Goal: Task Accomplishment & Management: Manage account settings

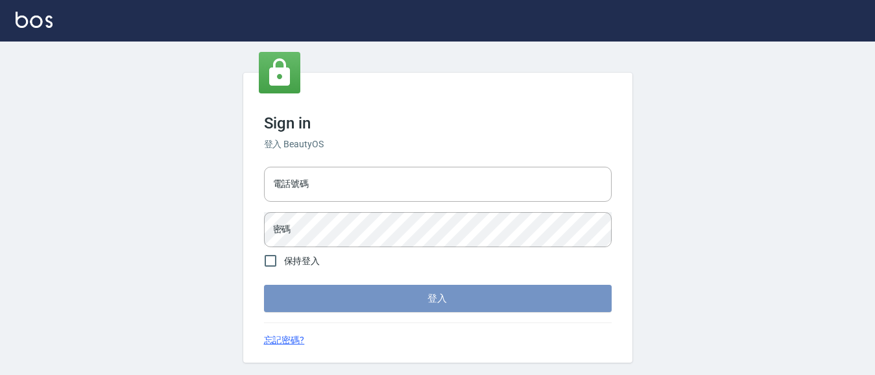
type input "0931911003"
drag, startPoint x: 461, startPoint y: 306, endPoint x: 453, endPoint y: 300, distance: 9.7
click at [461, 305] on button "登入" at bounding box center [438, 298] width 348 height 27
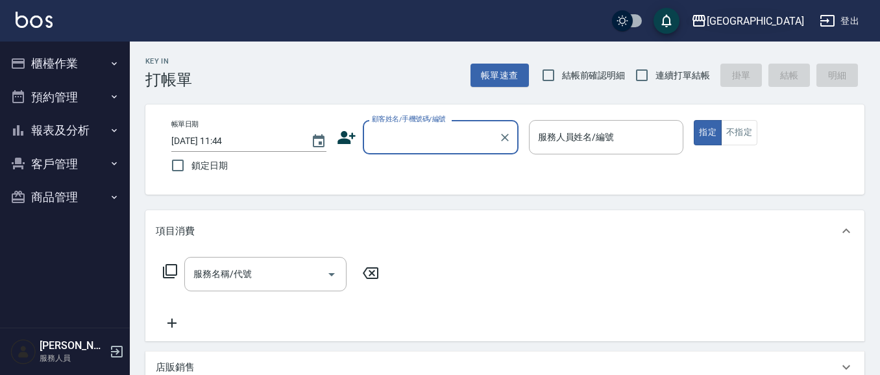
click at [776, 23] on div "[GEOGRAPHIC_DATA]" at bounding box center [754, 21] width 97 height 16
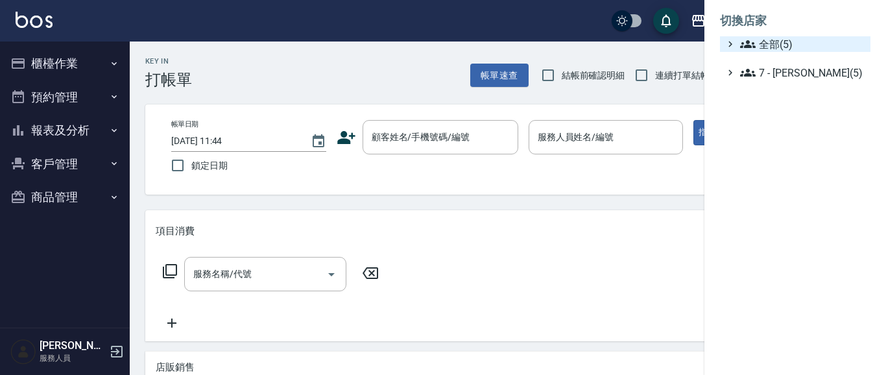
click at [765, 38] on span "全部(5)" at bounding box center [802, 44] width 125 height 16
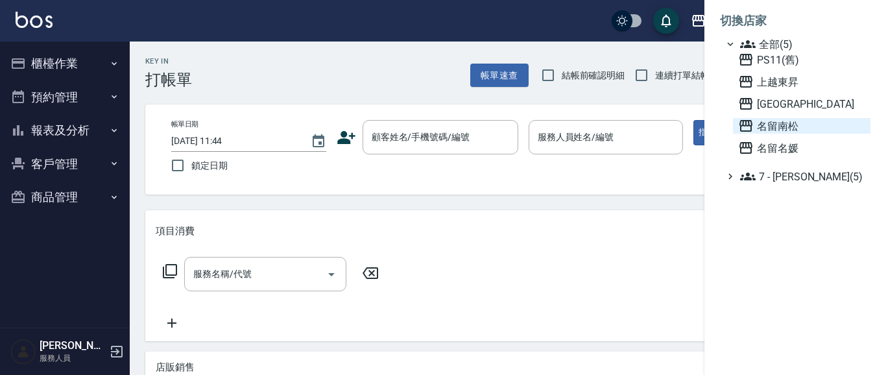
click at [787, 123] on span "名留南松" at bounding box center [801, 126] width 127 height 16
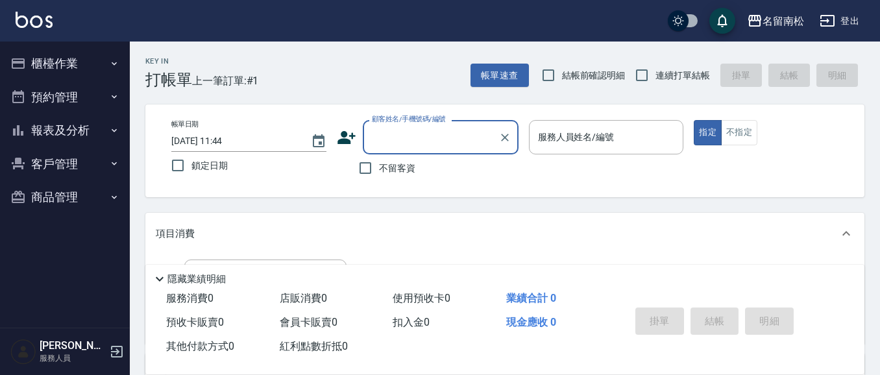
click at [77, 70] on button "櫃檯作業" at bounding box center [64, 64] width 119 height 34
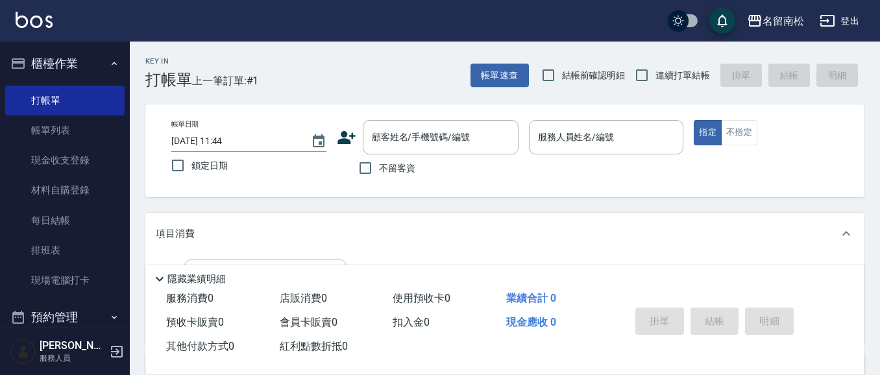
click at [81, 64] on button "櫃檯作業" at bounding box center [64, 64] width 119 height 34
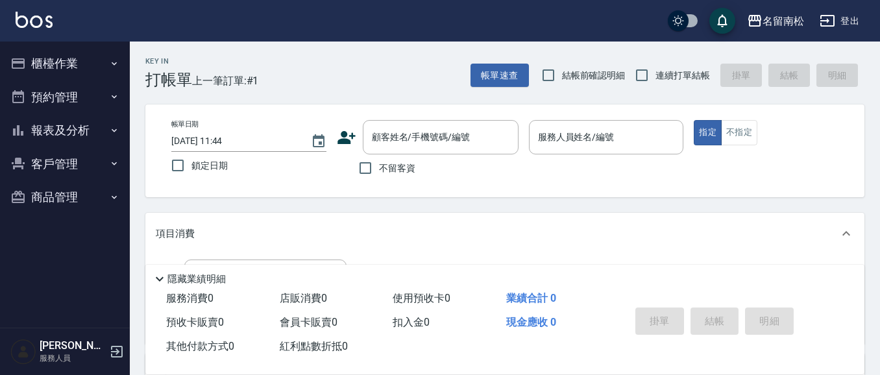
click at [85, 65] on button "櫃檯作業" at bounding box center [64, 64] width 119 height 34
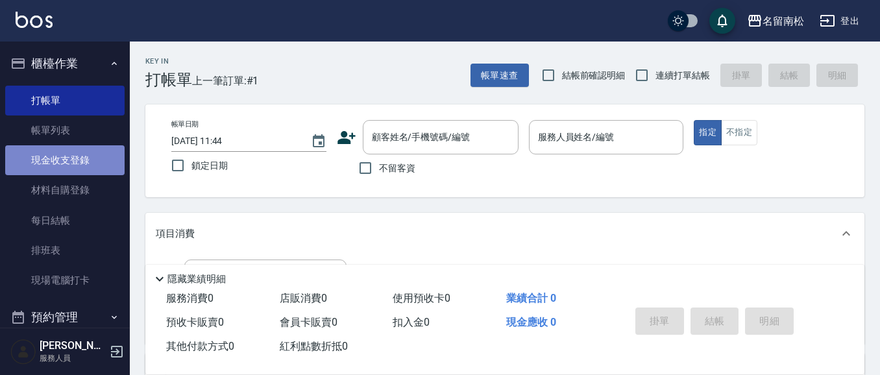
click at [69, 161] on link "現金收支登錄" at bounding box center [64, 160] width 119 height 30
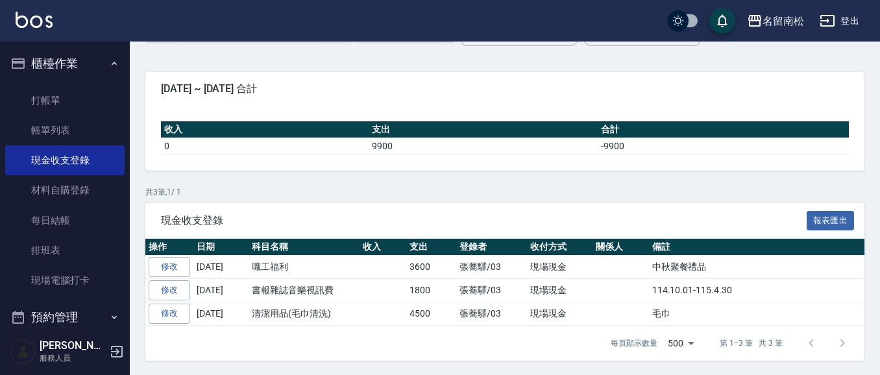
scroll to position [89, 0]
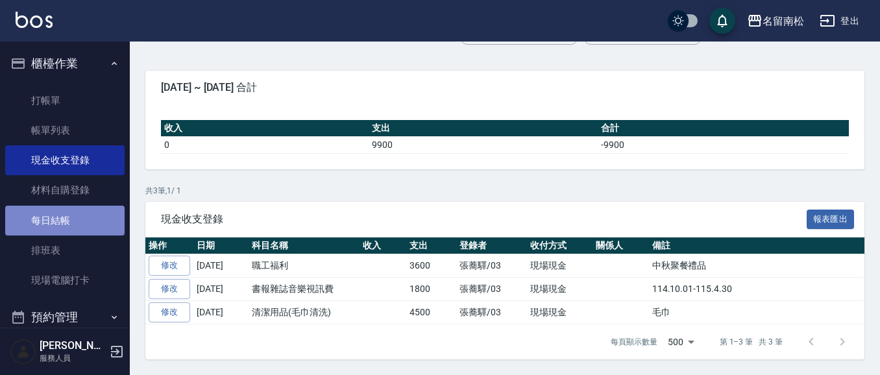
click at [84, 222] on link "每日結帳" at bounding box center [64, 221] width 119 height 30
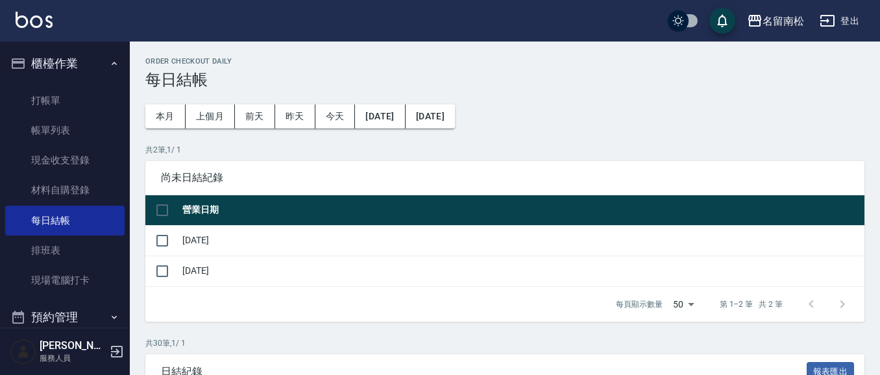
drag, startPoint x: 161, startPoint y: 236, endPoint x: 182, endPoint y: 236, distance: 20.8
click at [165, 236] on input "checkbox" at bounding box center [162, 240] width 27 height 27
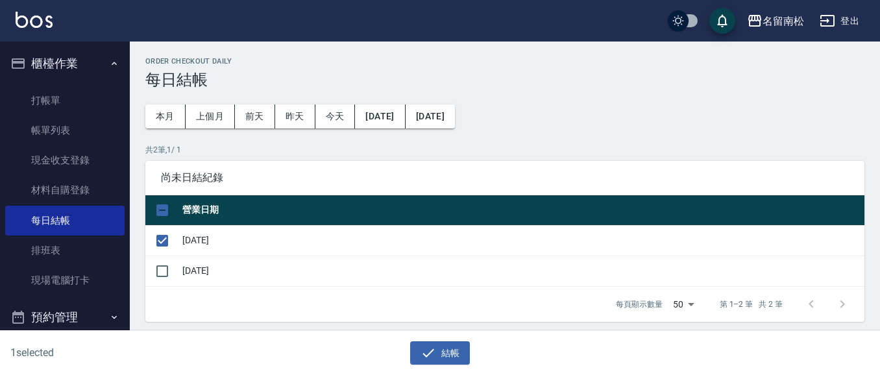
click at [456, 355] on button "結帳" at bounding box center [440, 353] width 60 height 24
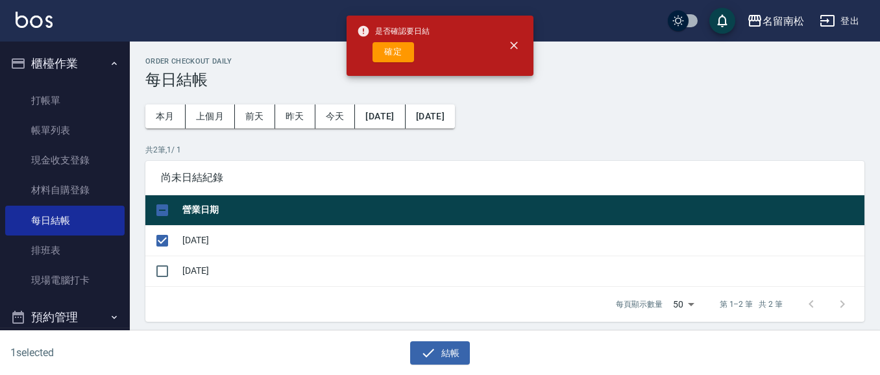
click at [391, 44] on button "確定" at bounding box center [393, 52] width 42 height 20
checkbox input "false"
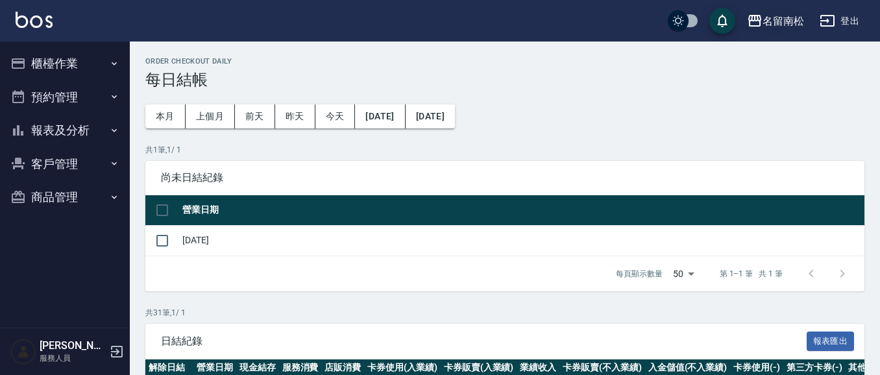
click at [794, 20] on div "名留南松" at bounding box center [783, 21] width 42 height 16
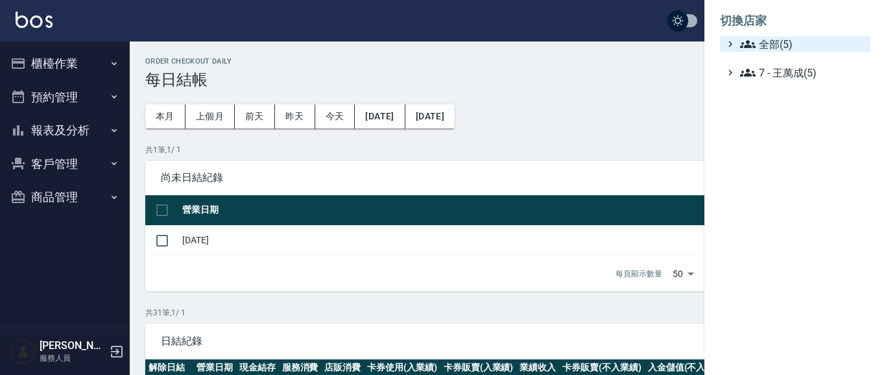
click at [758, 43] on span "全部(5)" at bounding box center [802, 44] width 125 height 16
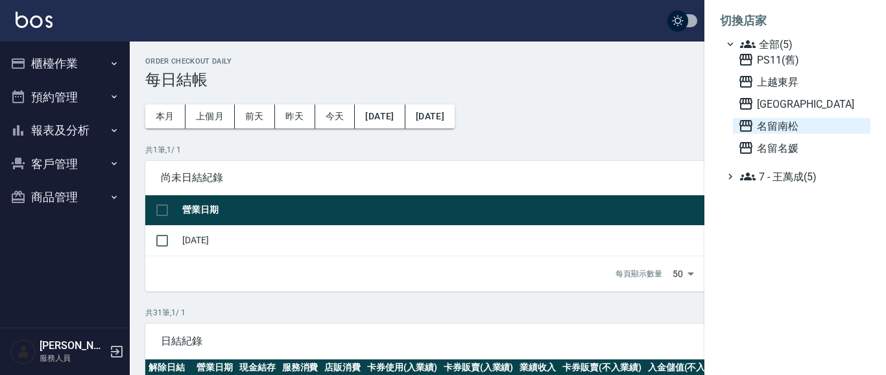
click at [769, 127] on span "名留南松" at bounding box center [801, 126] width 127 height 16
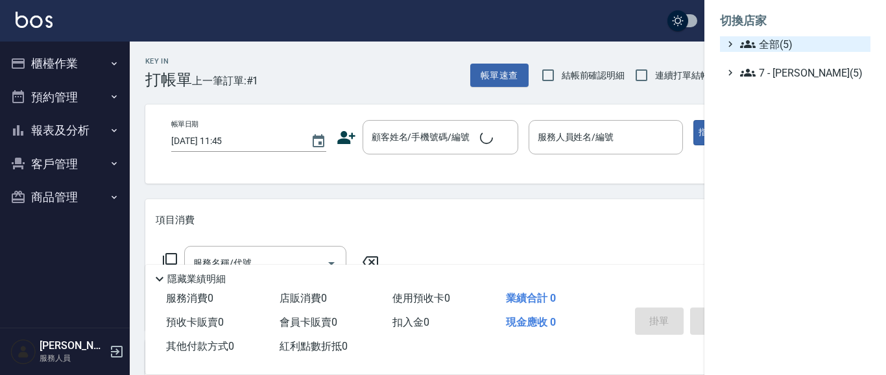
click at [777, 40] on span "全部(5)" at bounding box center [802, 44] width 125 height 16
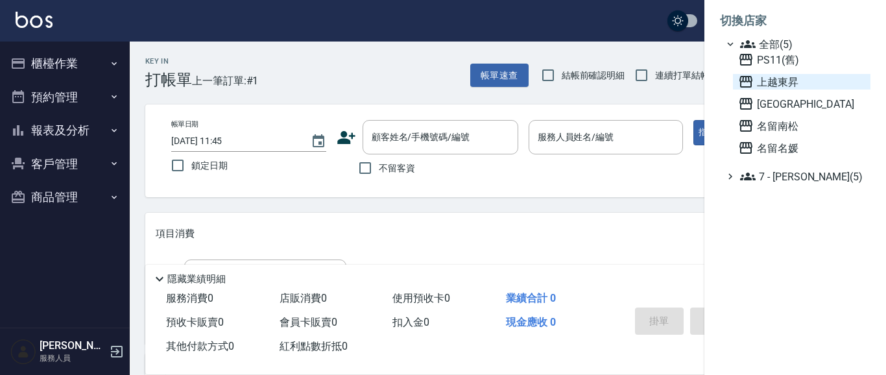
click at [776, 81] on span "上越東昇" at bounding box center [801, 82] width 127 height 16
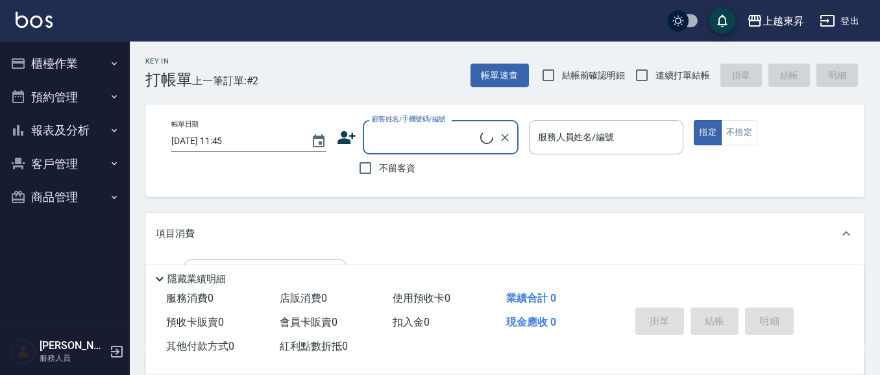
click at [77, 69] on button "櫃檯作業" at bounding box center [64, 64] width 119 height 34
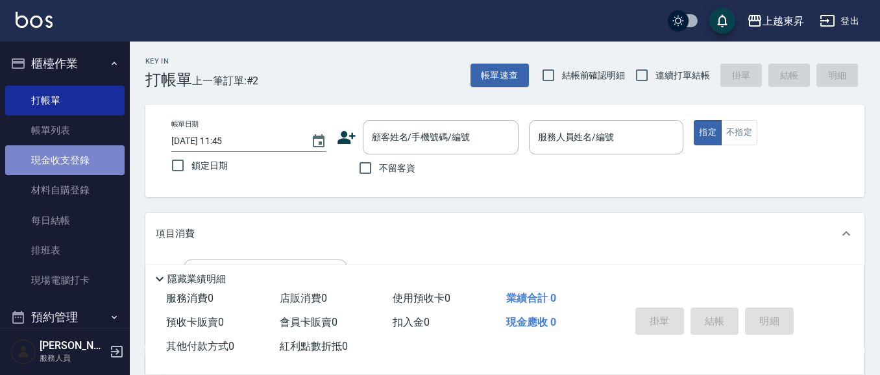
drag, startPoint x: 80, startPoint y: 159, endPoint x: 83, endPoint y: 150, distance: 8.8
click at [80, 158] on link "現金收支登錄" at bounding box center [64, 160] width 119 height 30
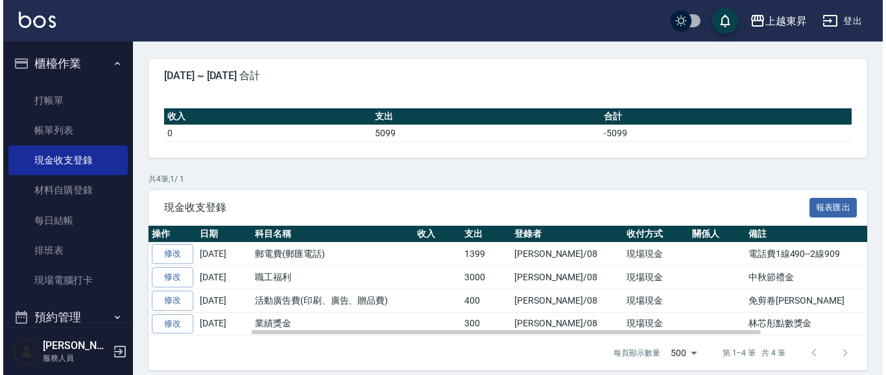
scroll to position [112, 0]
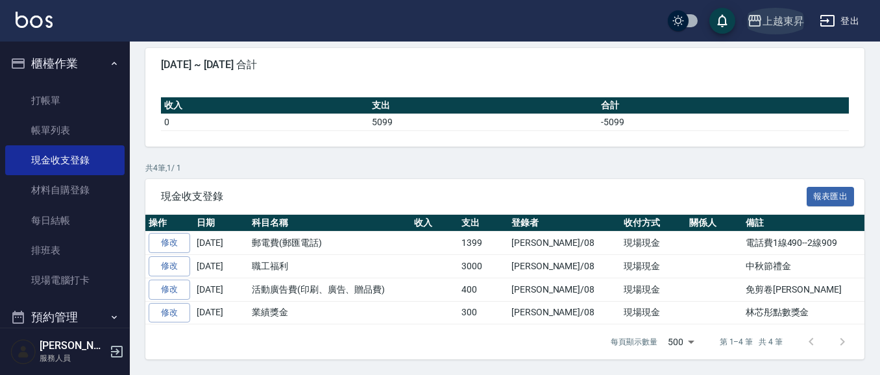
click at [779, 23] on div "上越東昇" at bounding box center [783, 21] width 42 height 16
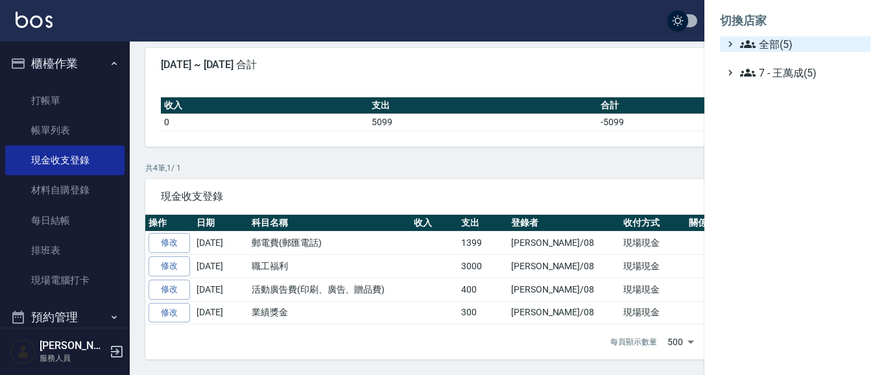
click at [765, 45] on span "全部(5)" at bounding box center [802, 44] width 125 height 16
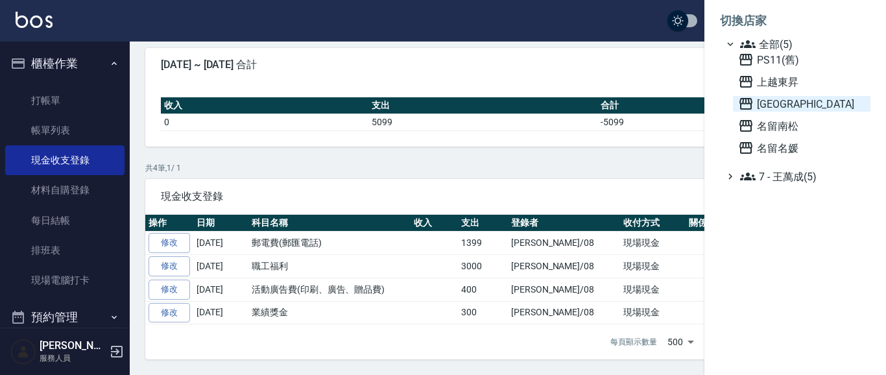
click at [773, 107] on span "[GEOGRAPHIC_DATA]" at bounding box center [801, 104] width 127 height 16
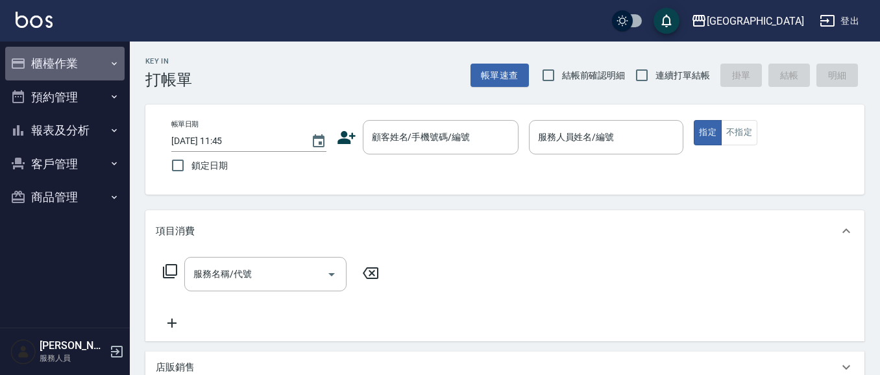
click at [63, 67] on button "櫃檯作業" at bounding box center [64, 64] width 119 height 34
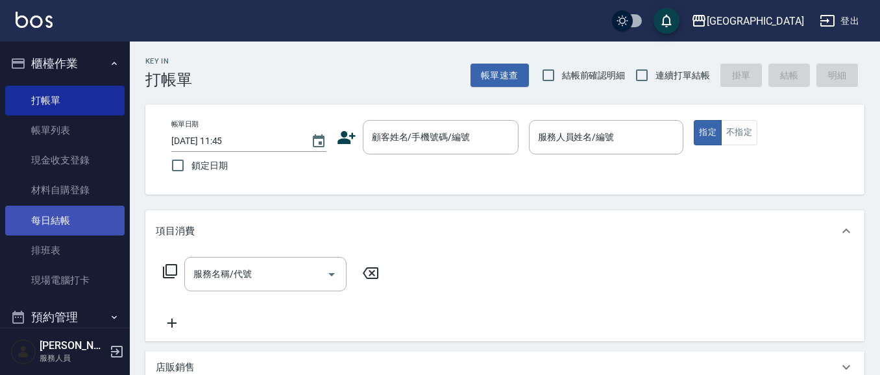
click at [84, 218] on link "每日結帳" at bounding box center [64, 221] width 119 height 30
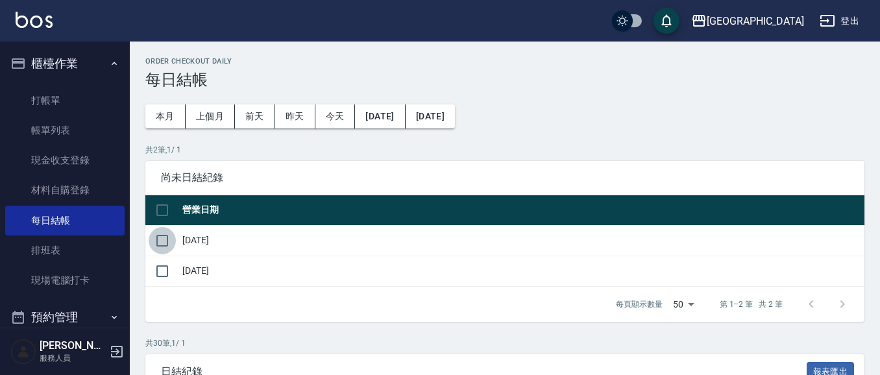
click at [164, 238] on input "checkbox" at bounding box center [162, 240] width 27 height 27
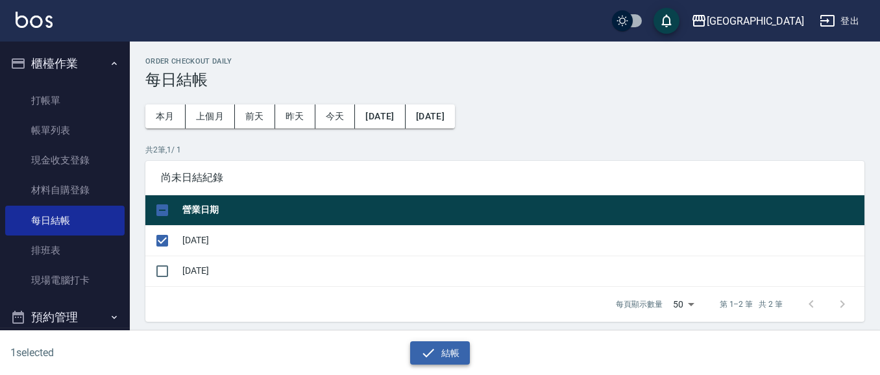
click at [455, 347] on button "結帳" at bounding box center [440, 353] width 60 height 24
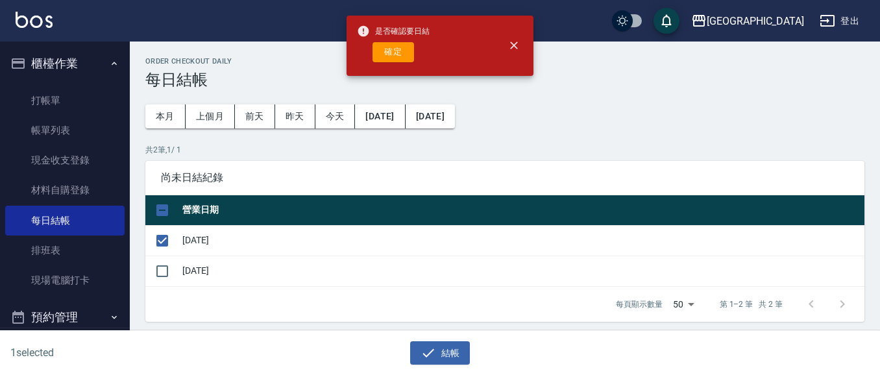
click at [403, 51] on button "確定" at bounding box center [393, 52] width 42 height 20
checkbox input "false"
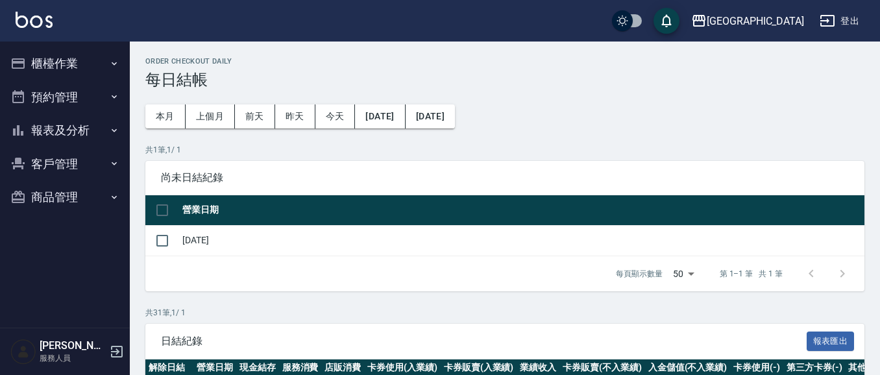
click at [67, 62] on button "櫃檯作業" at bounding box center [64, 64] width 119 height 34
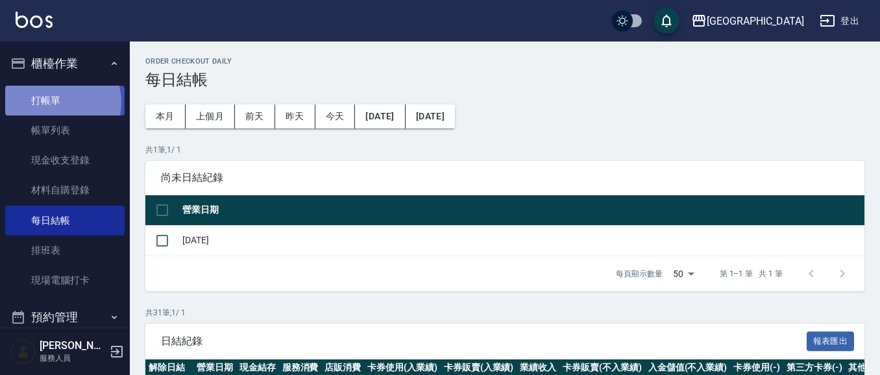
click at [55, 103] on link "打帳單" at bounding box center [64, 101] width 119 height 30
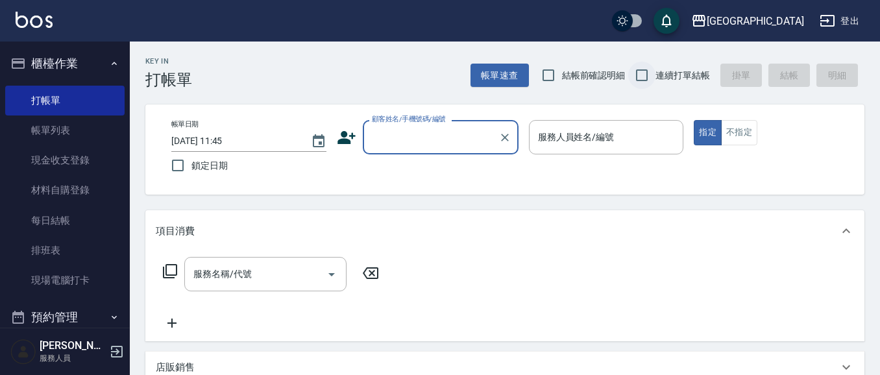
drag, startPoint x: 545, startPoint y: 78, endPoint x: 631, endPoint y: 86, distance: 86.6
click at [546, 78] on input "結帳前確認明細" at bounding box center [547, 75] width 27 height 27
checkbox input "true"
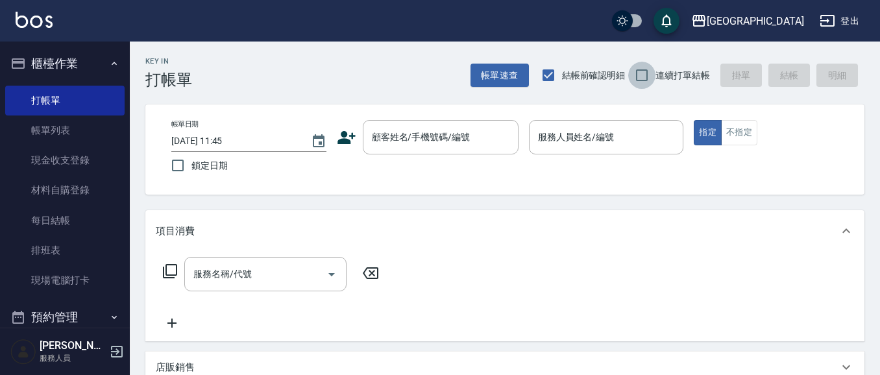
click at [640, 72] on input "連續打單結帳" at bounding box center [641, 75] width 27 height 27
checkbox input "true"
click at [64, 56] on button "櫃檯作業" at bounding box center [64, 64] width 119 height 34
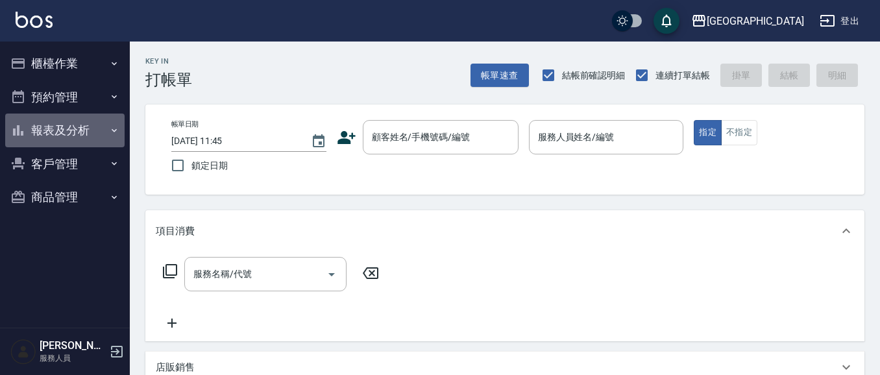
click at [51, 130] on button "報表及分析" at bounding box center [64, 131] width 119 height 34
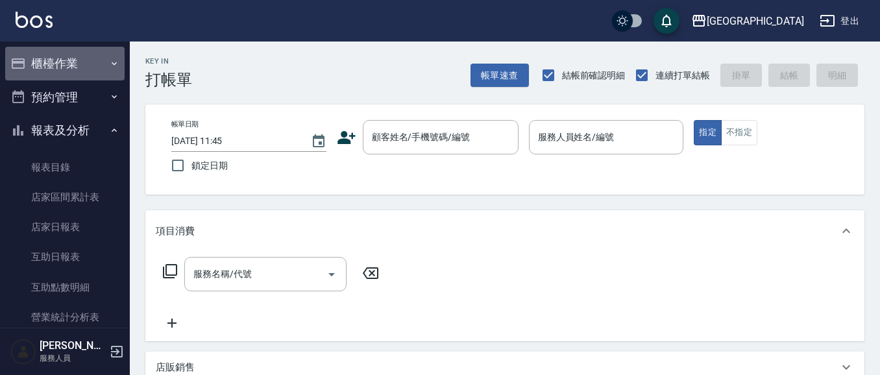
click at [97, 58] on button "櫃檯作業" at bounding box center [64, 64] width 119 height 34
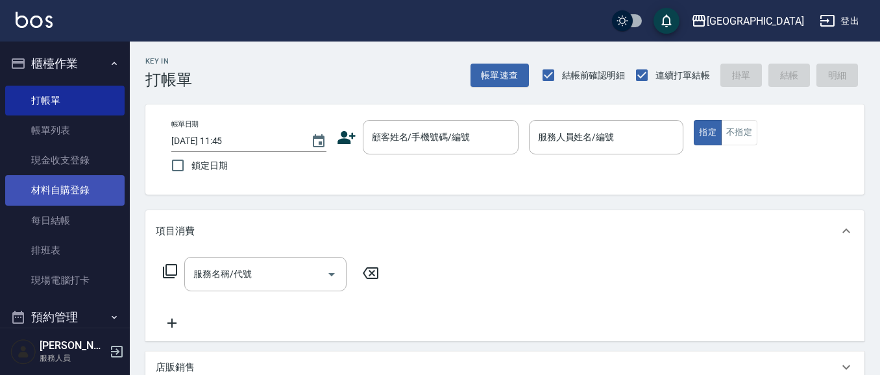
click at [75, 191] on link "材料自購登錄" at bounding box center [64, 190] width 119 height 30
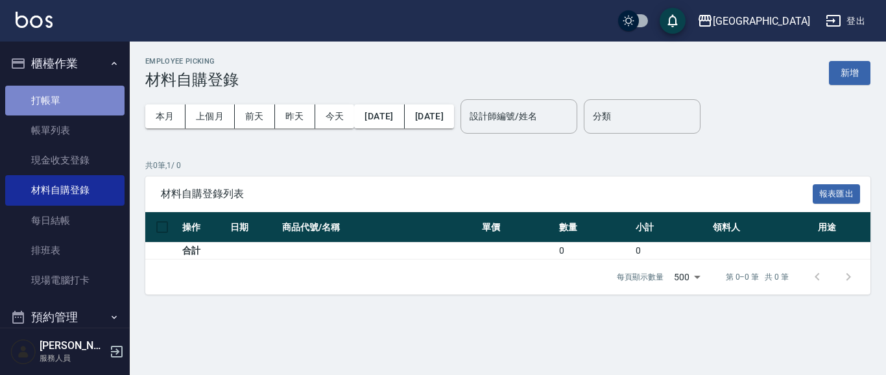
click at [68, 93] on link "打帳單" at bounding box center [64, 101] width 119 height 30
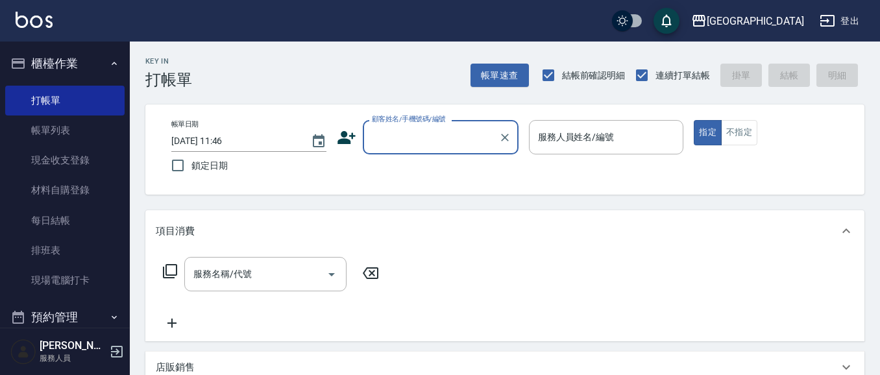
click at [68, 69] on button "櫃檯作業" at bounding box center [64, 64] width 119 height 34
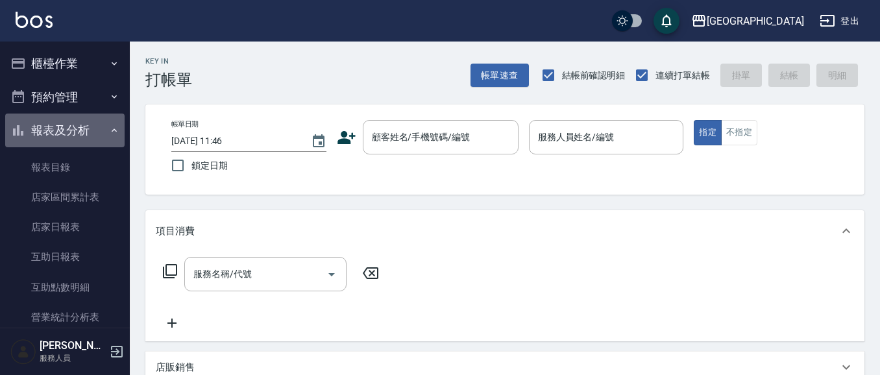
click at [69, 125] on button "報表及分析" at bounding box center [64, 131] width 119 height 34
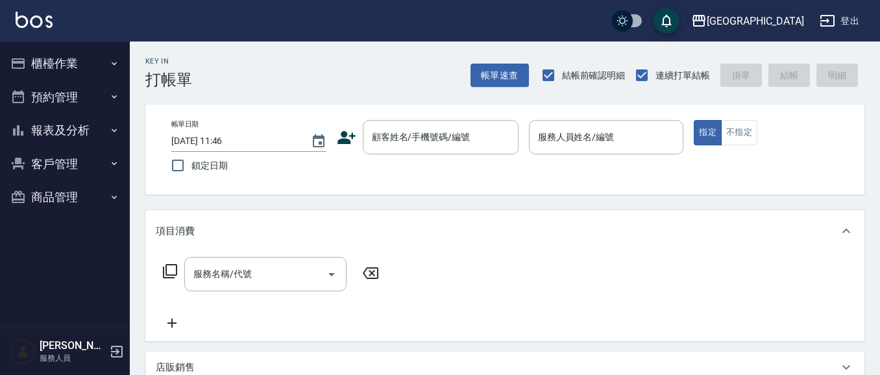
click at [779, 20] on div "[GEOGRAPHIC_DATA]" at bounding box center [754, 21] width 97 height 16
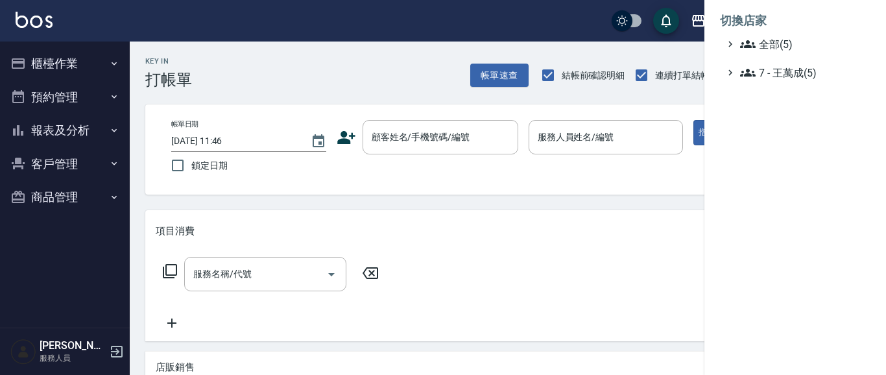
click at [267, 86] on div at bounding box center [443, 187] width 886 height 375
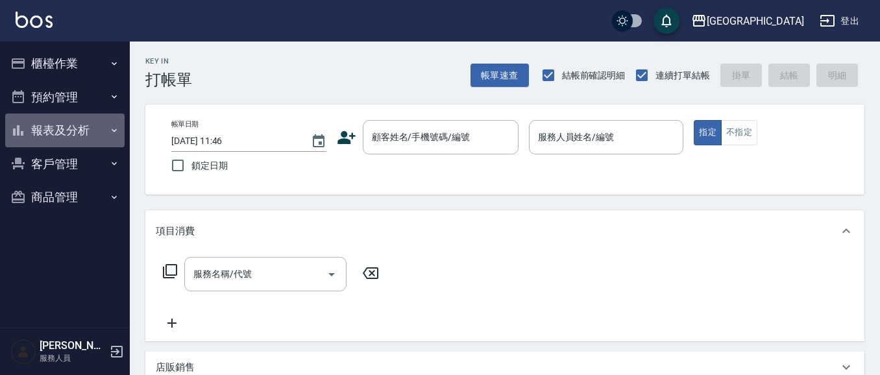
click at [90, 136] on button "報表及分析" at bounding box center [64, 131] width 119 height 34
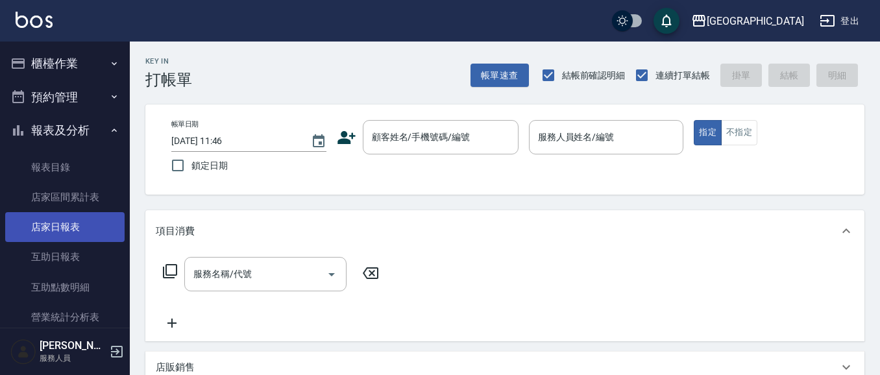
click at [73, 228] on link "店家日報表" at bounding box center [64, 227] width 119 height 30
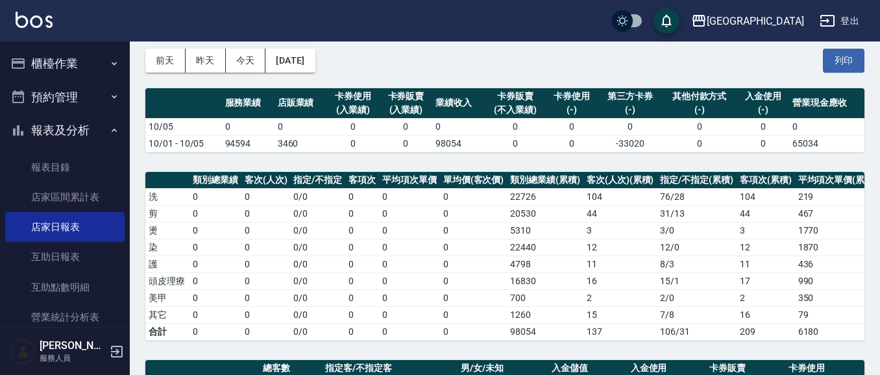
scroll to position [56, 0]
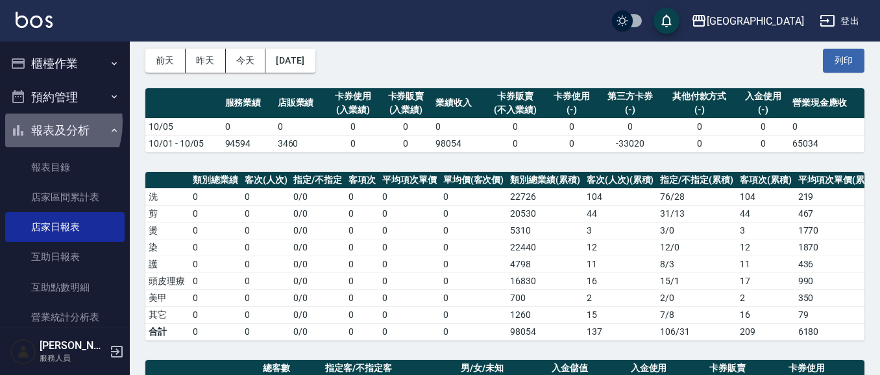
drag, startPoint x: 34, startPoint y: 123, endPoint x: 43, endPoint y: 73, distance: 50.1
click at [34, 121] on button "報表及分析" at bounding box center [64, 131] width 119 height 34
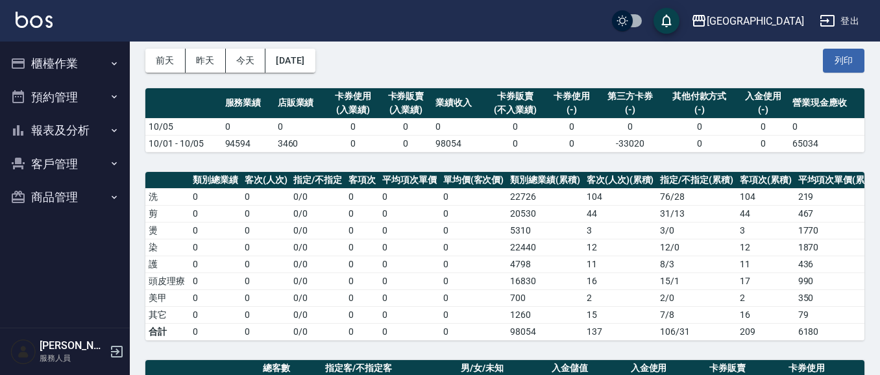
click at [45, 71] on button "櫃檯作業" at bounding box center [64, 64] width 119 height 34
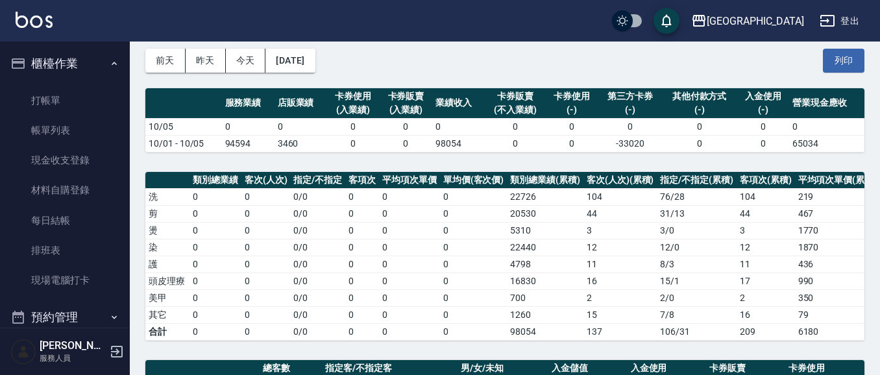
click at [62, 64] on button "櫃檯作業" at bounding box center [64, 64] width 119 height 34
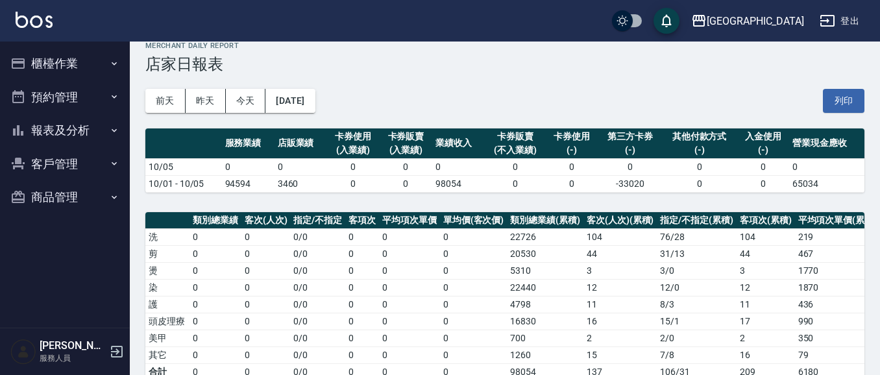
scroll to position [0, 0]
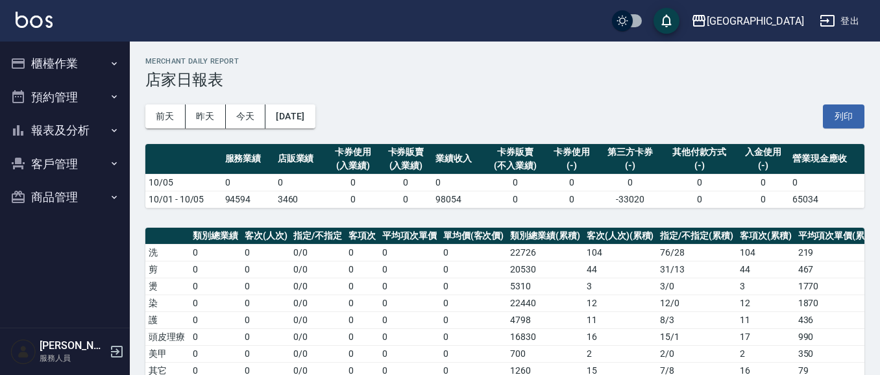
click at [61, 70] on button "櫃檯作業" at bounding box center [64, 64] width 119 height 34
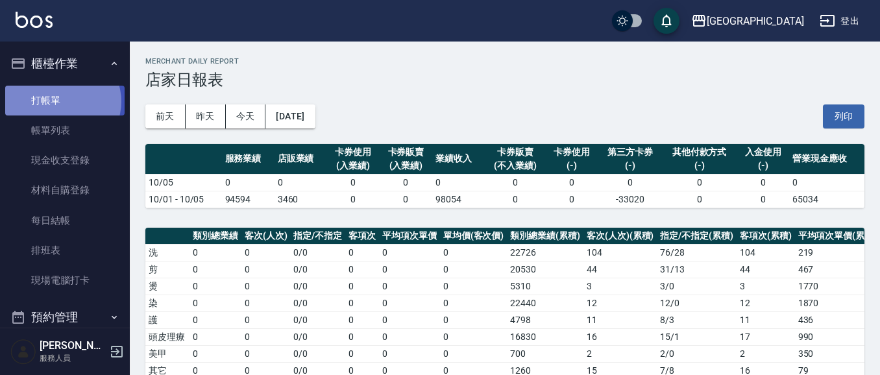
click at [62, 101] on link "打帳單" at bounding box center [64, 101] width 119 height 30
